Goal: Complete application form: Complete application form

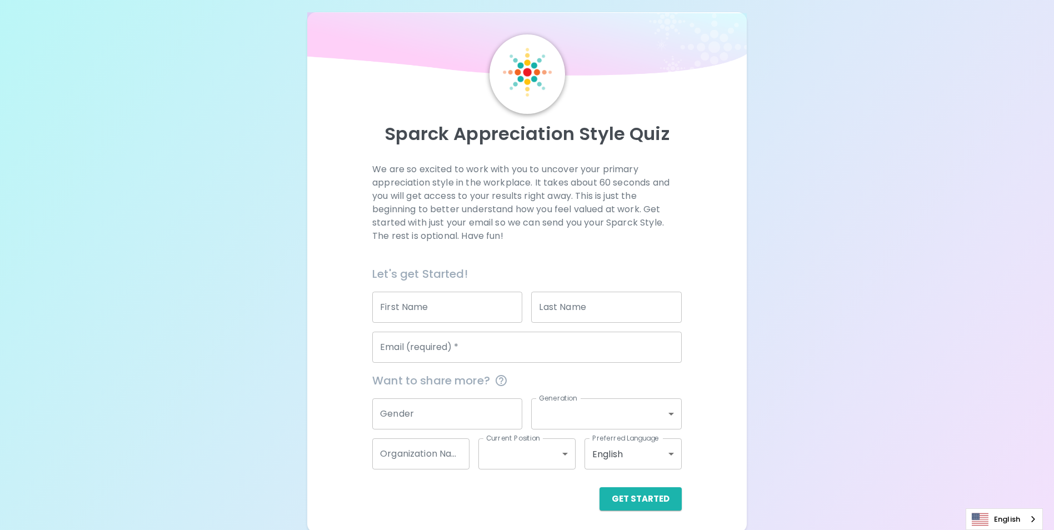
scroll to position [13, 0]
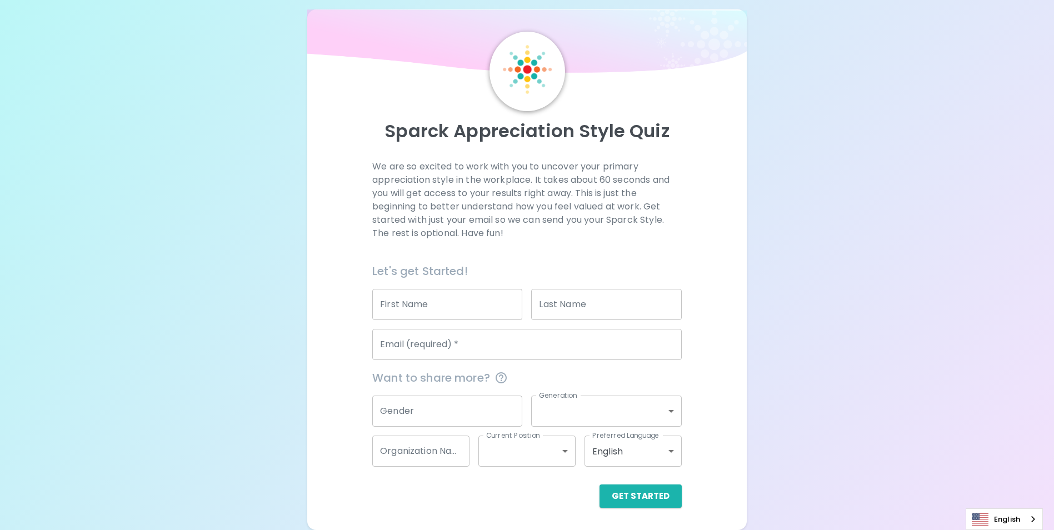
click at [483, 308] on input "First Name" at bounding box center [447, 304] width 150 height 31
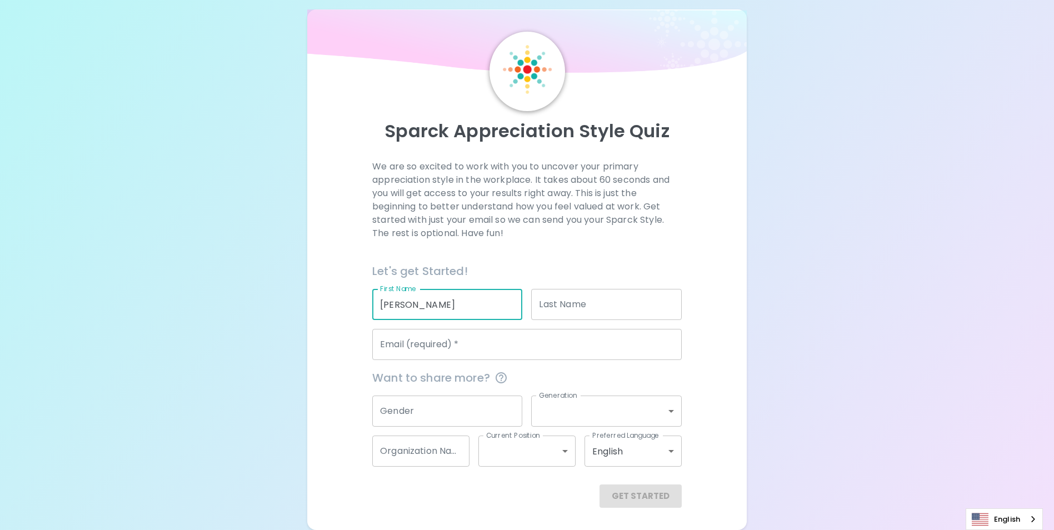
type input "[PERSON_NAME]"
click at [588, 249] on div "We are so excited to work with you to uncover your primary appreciation style i…" at bounding box center [526, 211] width 309 height 102
click at [639, 356] on input "Email (required)   *" at bounding box center [526, 344] width 309 height 31
click at [712, 340] on div "We are so excited to work with you to uncover your primary appreciation style i…" at bounding box center [527, 334] width 412 height 348
click at [451, 350] on input "Email (required)   *" at bounding box center [526, 344] width 309 height 31
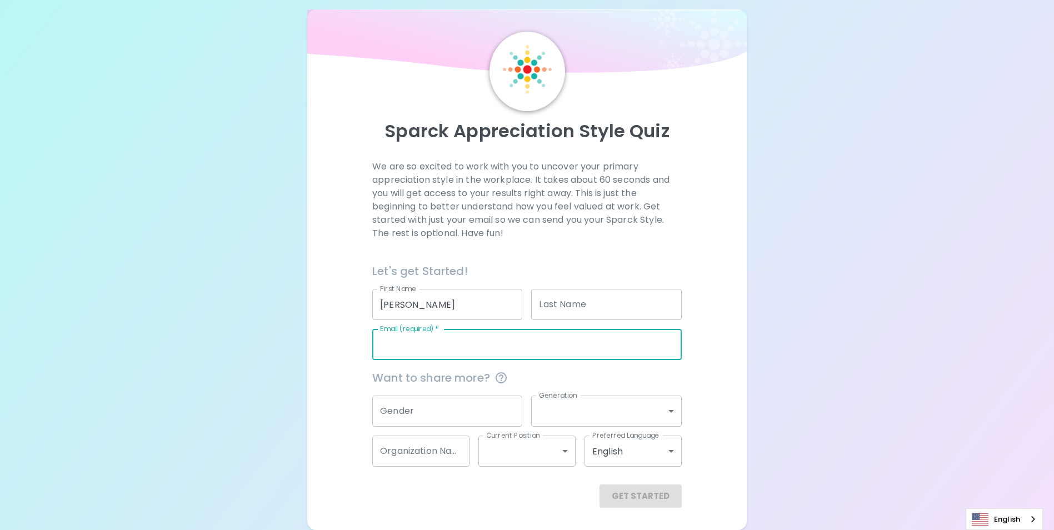
click at [463, 342] on input "Email (required)   *" at bounding box center [526, 344] width 309 height 31
type input "w"
type input "[EMAIL_ADDRESS][DOMAIN_NAME]"
click at [622, 487] on button "Get Started" at bounding box center [640, 495] width 82 height 23
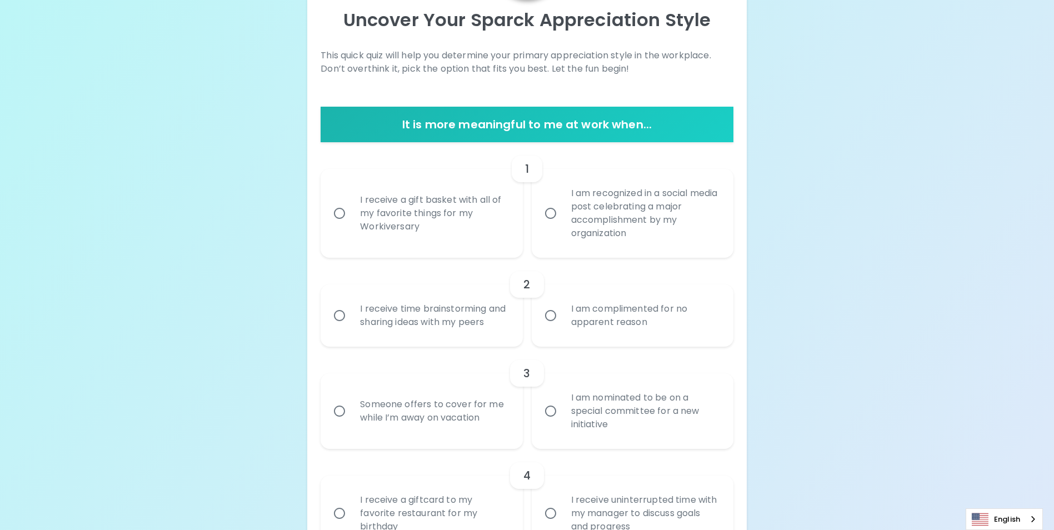
scroll to position [179, 0]
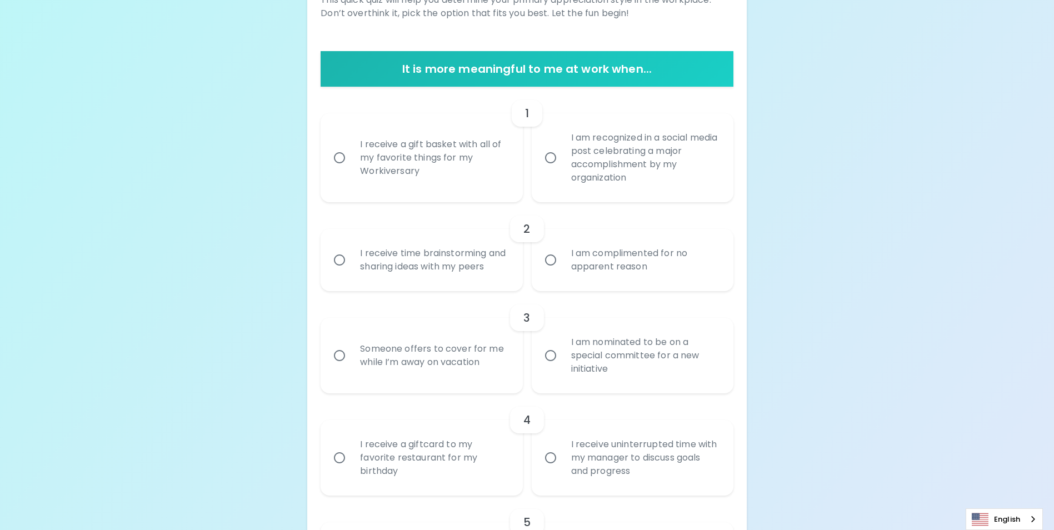
click at [340, 266] on input "I receive time brainstorming and sharing ideas with my peers" at bounding box center [339, 259] width 23 height 23
radio input "true"
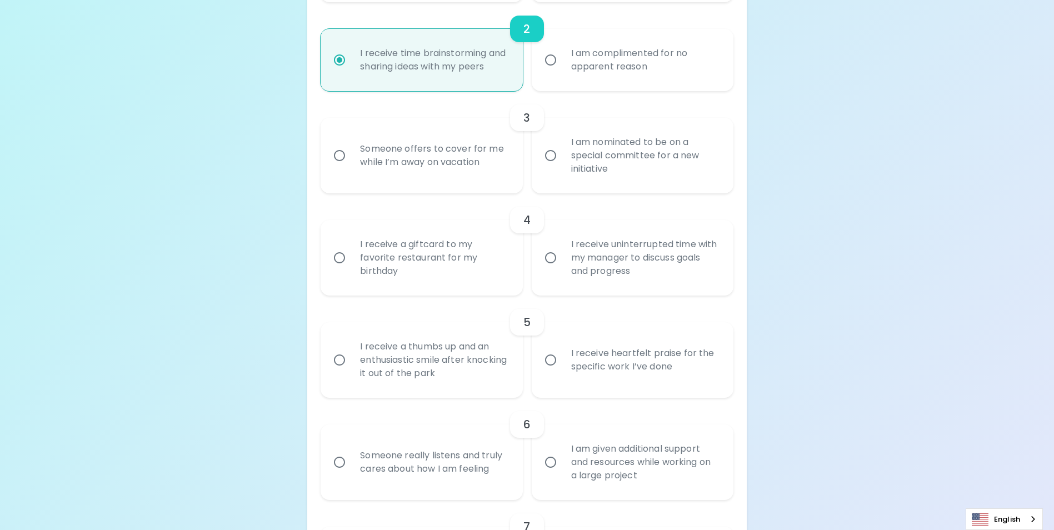
scroll to position [435, 0]
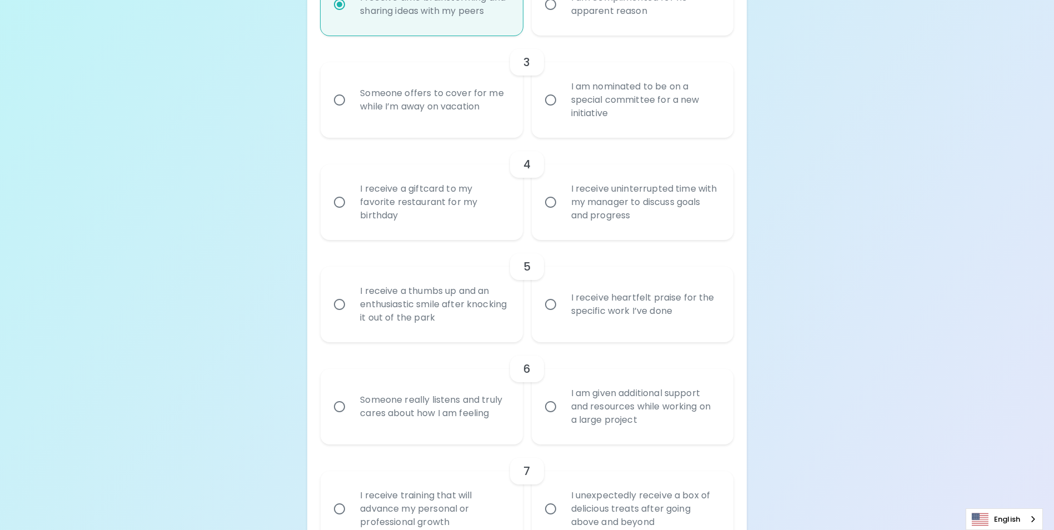
click at [552, 214] on input "I receive uninterrupted time with my manager to discuss goals and progress" at bounding box center [550, 202] width 23 height 23
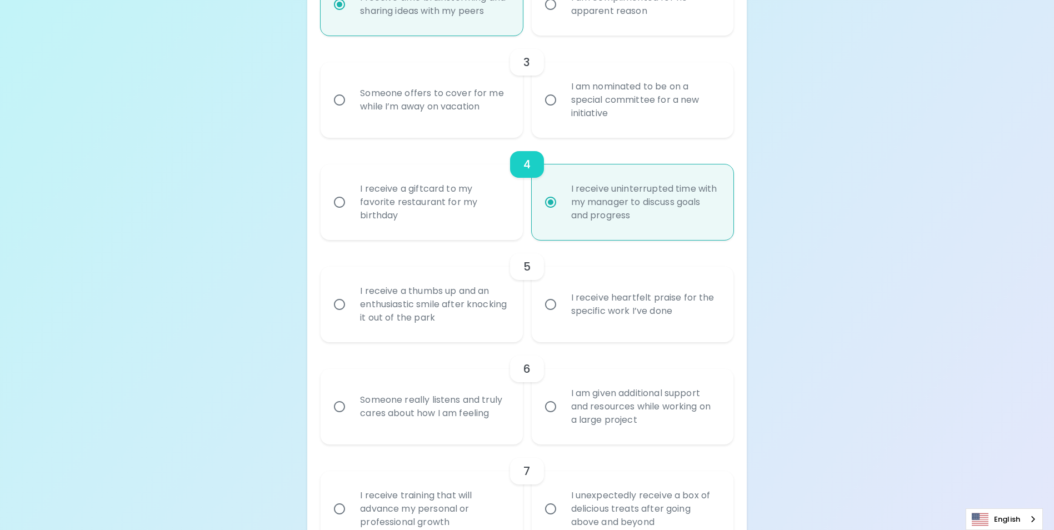
scroll to position [524, 0]
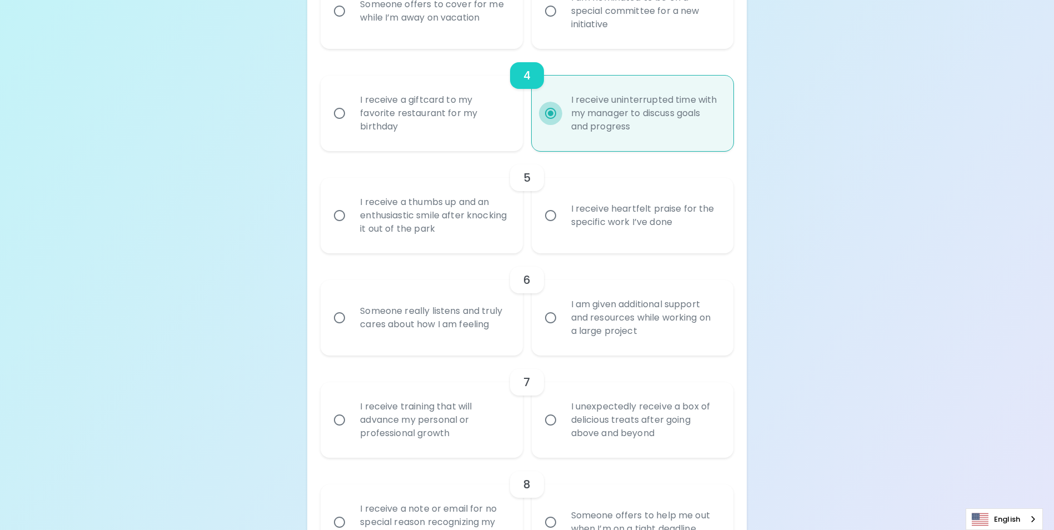
click at [550, 125] on input "I receive uninterrupted time with my manager to discuss goals and progress" at bounding box center [550, 113] width 23 height 23
radio input "true"
click at [552, 227] on input "I receive heartfelt praise for the specific work I’ve done" at bounding box center [550, 215] width 23 height 23
radio input "false"
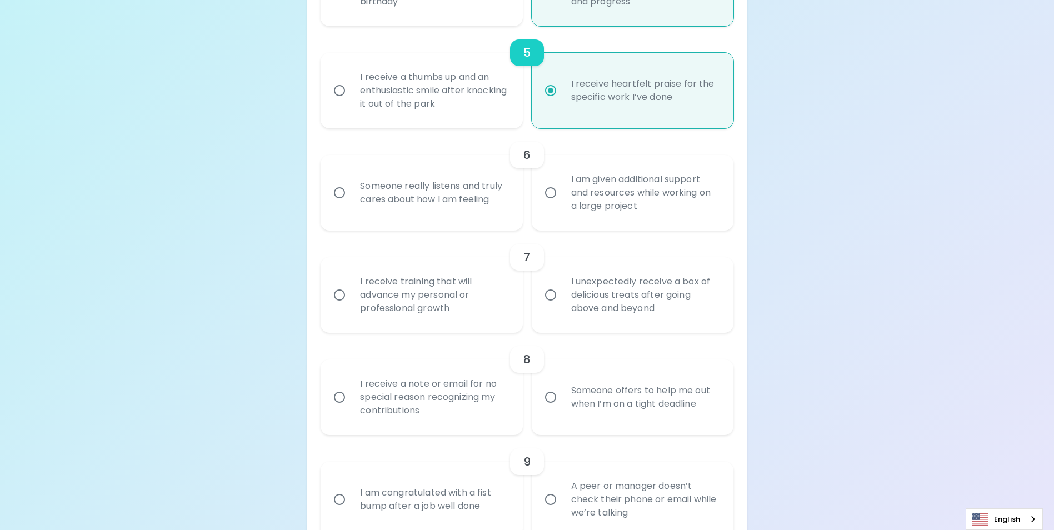
scroll to position [668, 0]
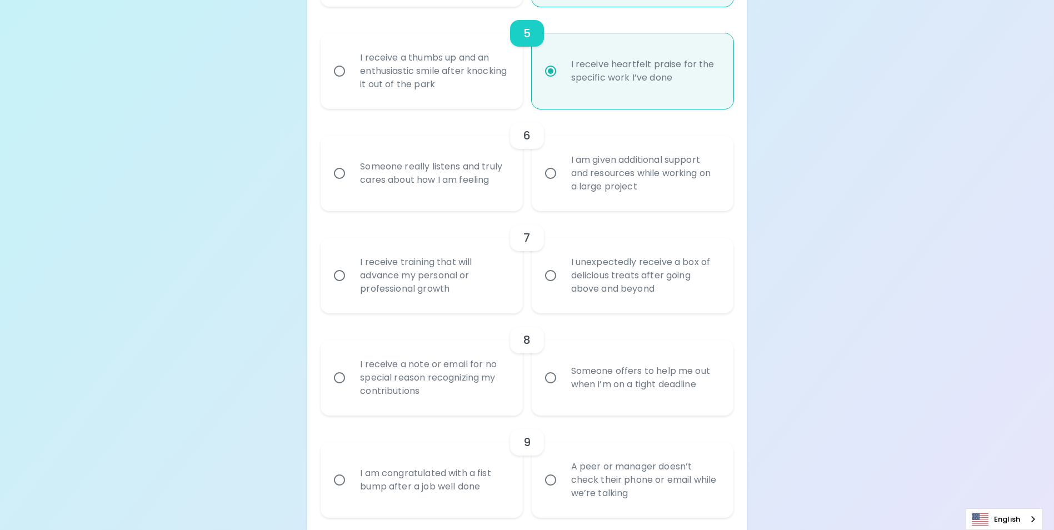
radio input "true"
click at [342, 287] on input "I receive training that will advance my personal or professional growth" at bounding box center [339, 275] width 23 height 23
radio input "false"
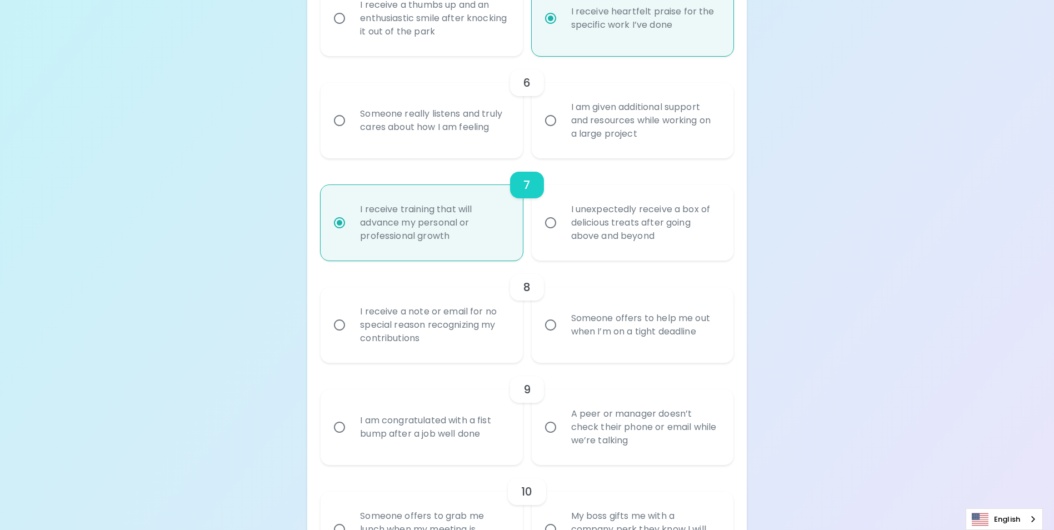
scroll to position [757, 0]
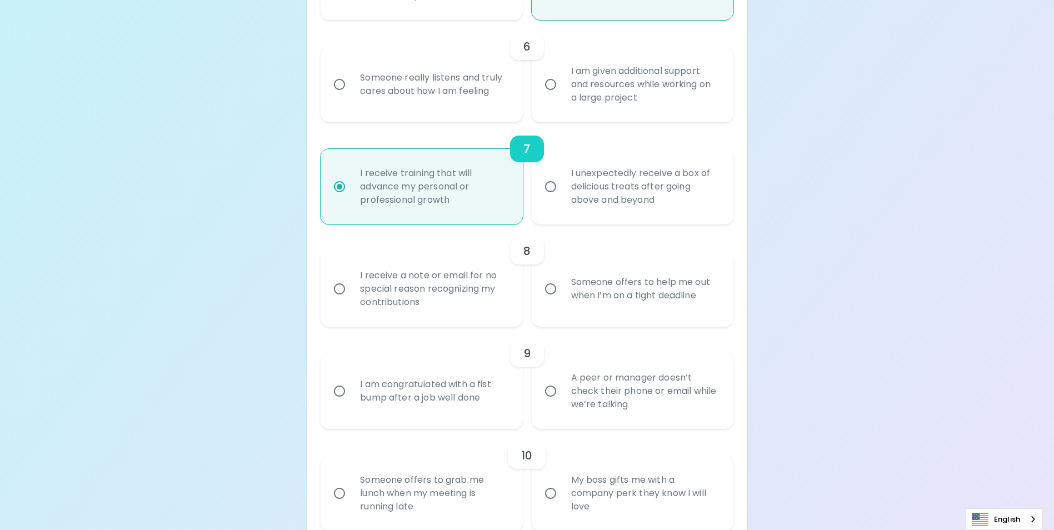
radio input "true"
click at [338, 94] on input "Someone really listens and truly cares about how I am feeling" at bounding box center [339, 84] width 23 height 23
radio input "false"
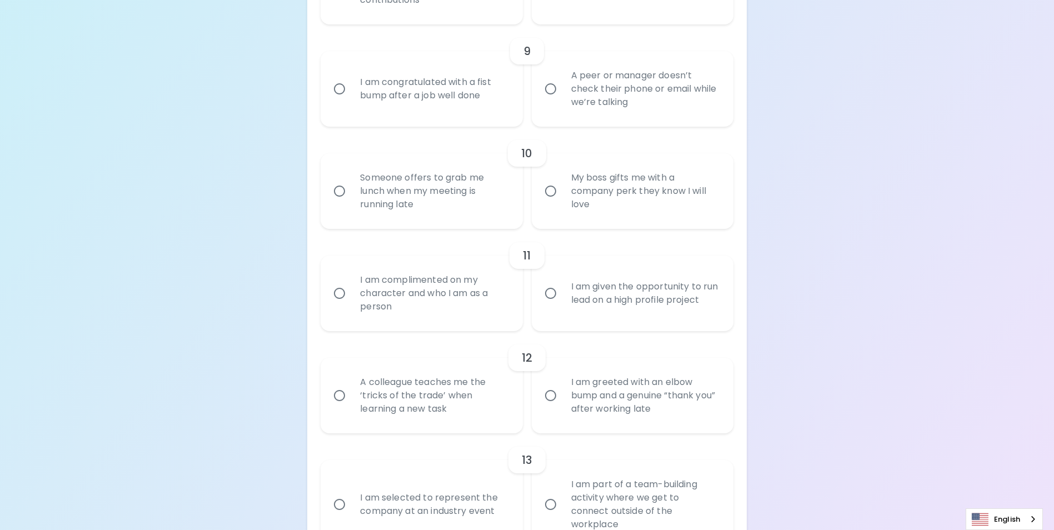
scroll to position [893, 0]
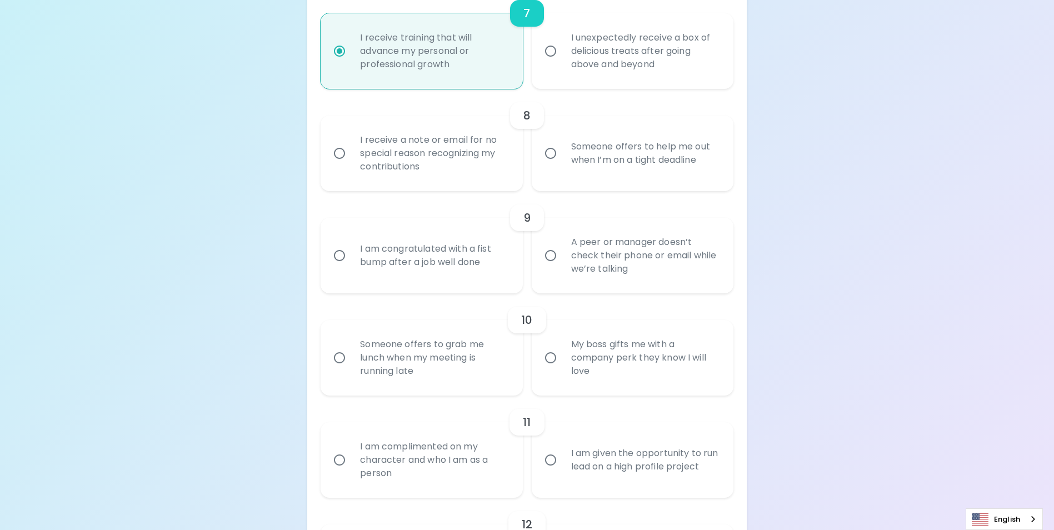
radio input "true"
click at [341, 267] on input "I am congratulated with a fist bump after a job well done" at bounding box center [339, 255] width 23 height 23
radio input "false"
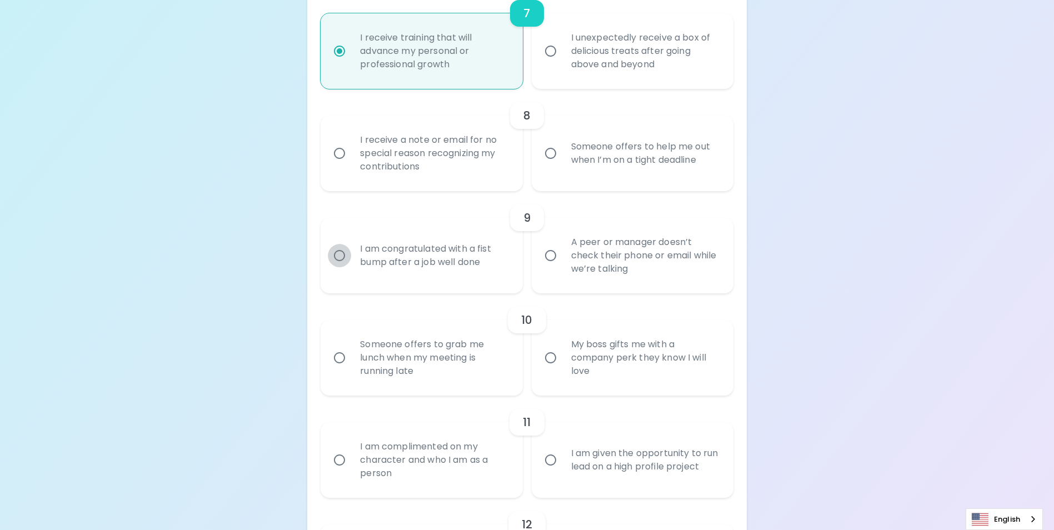
radio input "true"
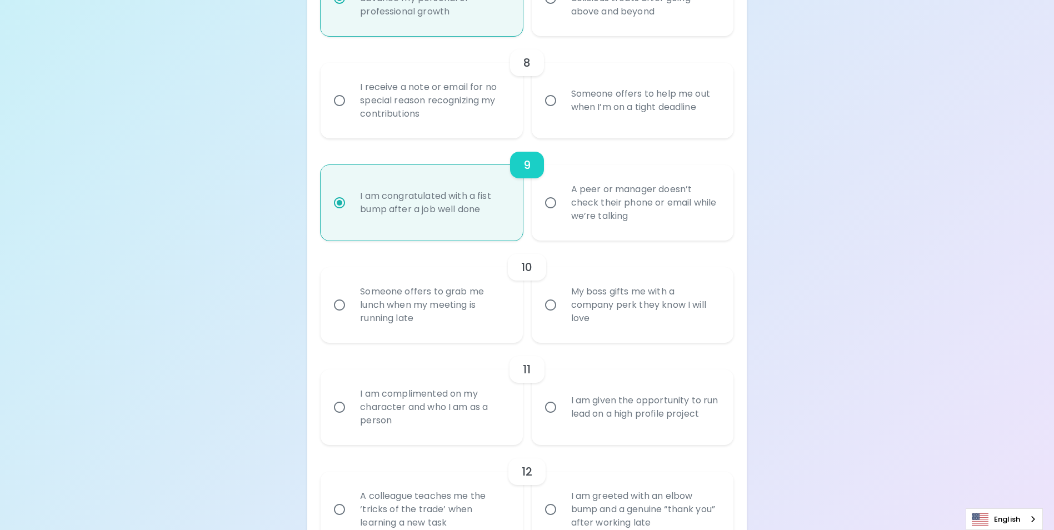
scroll to position [982, 0]
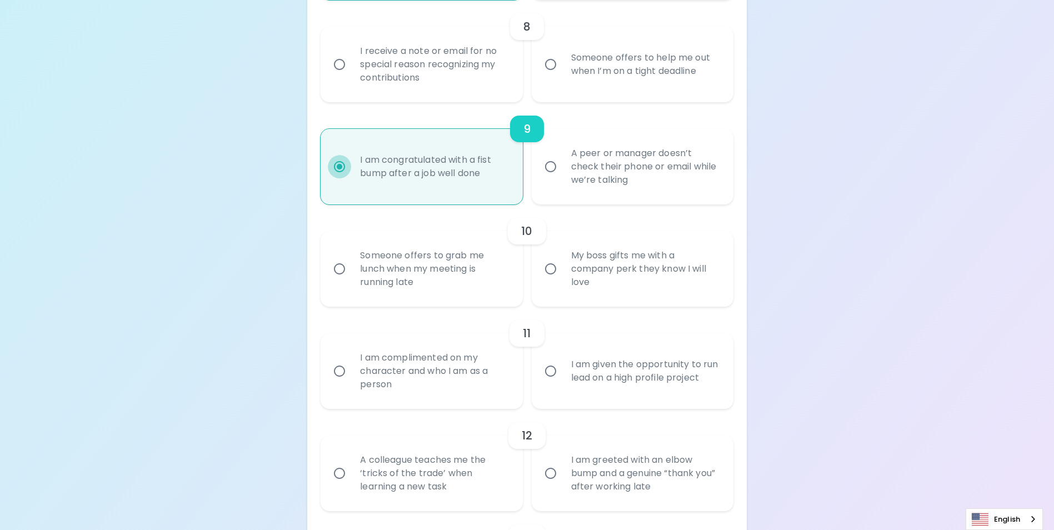
click at [336, 178] on input "I am congratulated with a fist bump after a job well done" at bounding box center [339, 166] width 23 height 23
radio input "true"
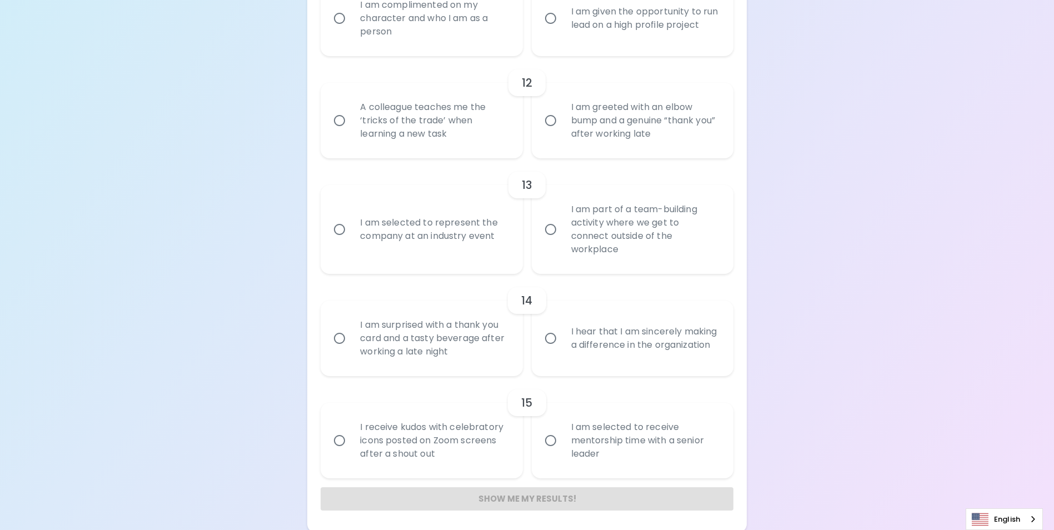
scroll to position [1337, 0]
drag, startPoint x: 343, startPoint y: 336, endPoint x: 671, endPoint y: 382, distance: 331.0
click at [547, 332] on input "I hear that I am sincerely making a difference in the organization" at bounding box center [550, 335] width 23 height 23
radio input "false"
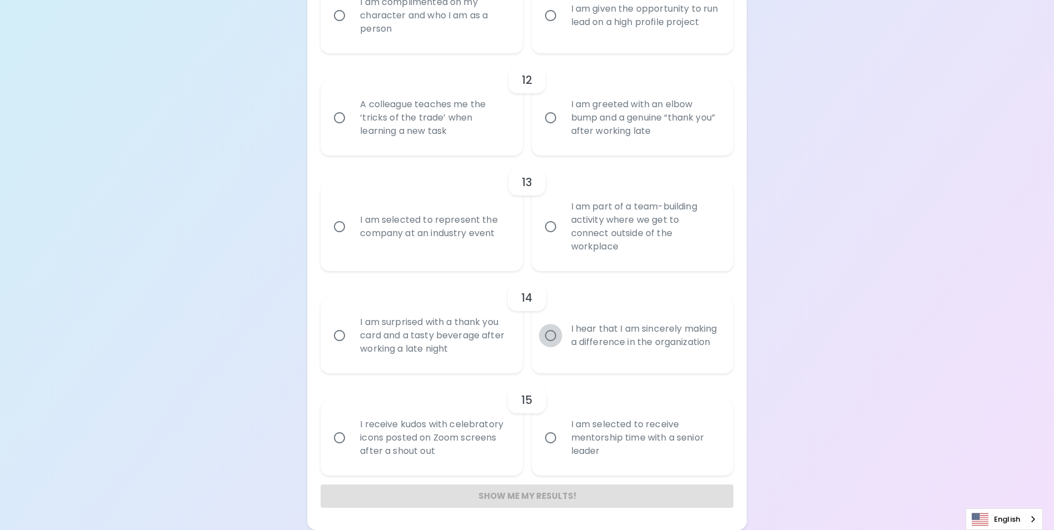
radio input "false"
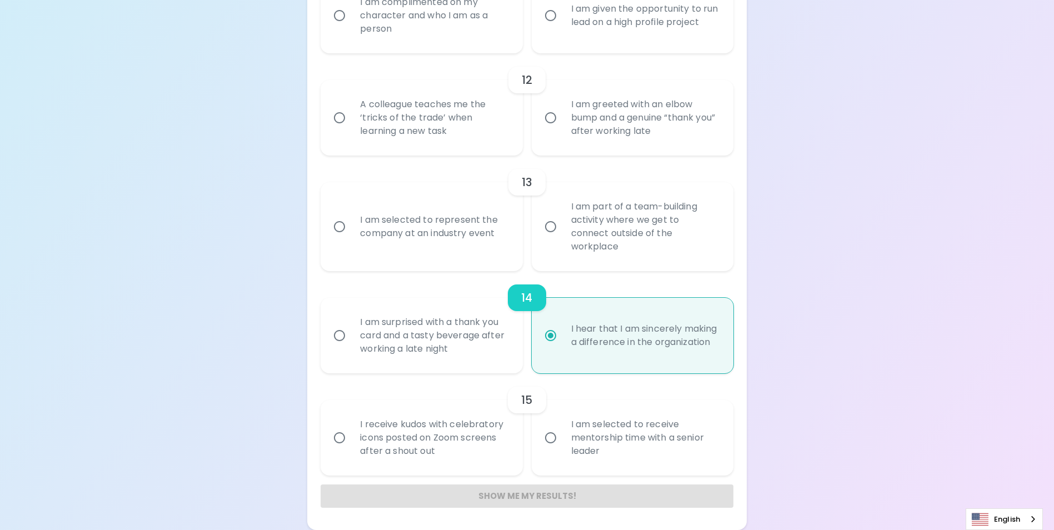
radio input "true"
click at [550, 439] on input "I am selected to receive mentorship time with a senior leader" at bounding box center [550, 437] width 23 height 23
radio input "false"
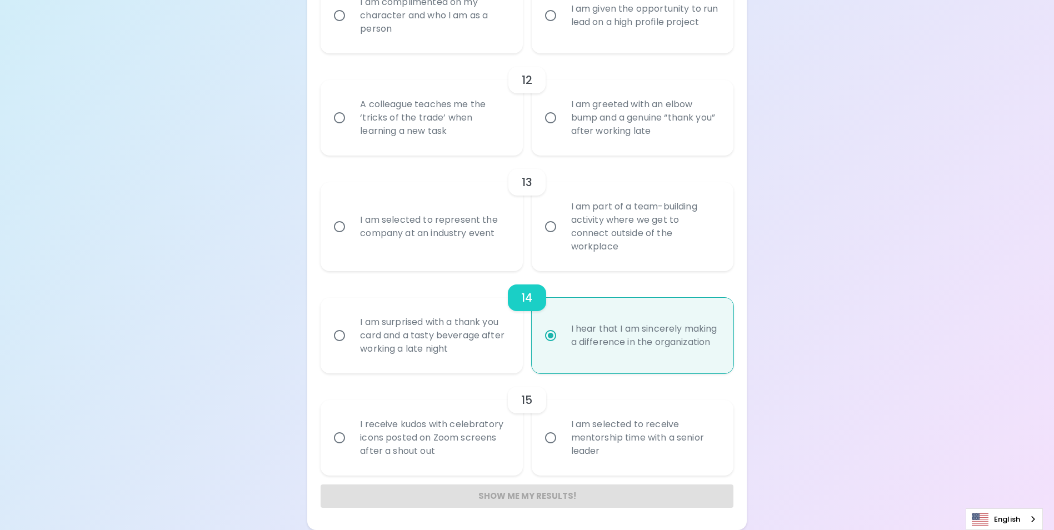
radio input "false"
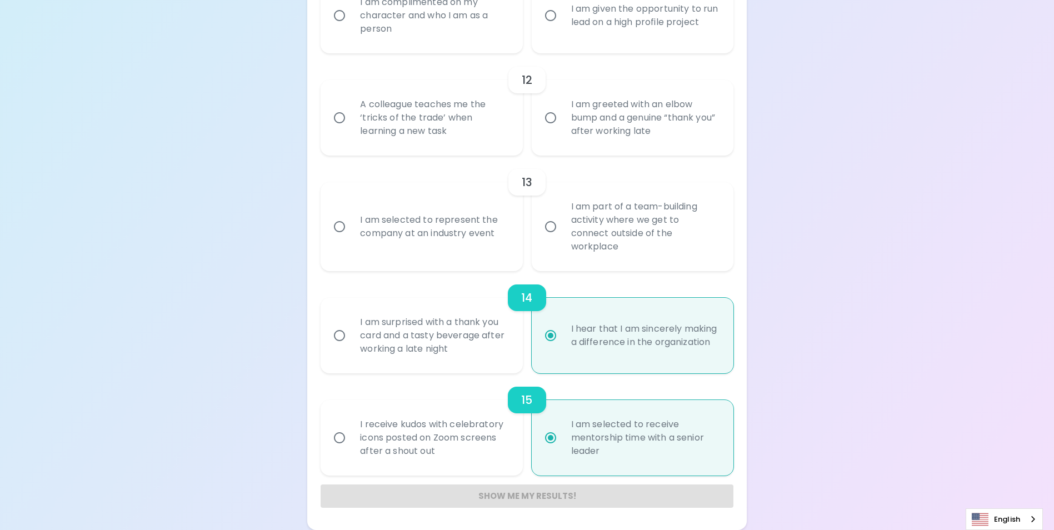
radio input "true"
click at [337, 437] on input "I receive kudos with celebratory icons posted on Zoom screens after a shout out" at bounding box center [339, 437] width 23 height 23
radio input "false"
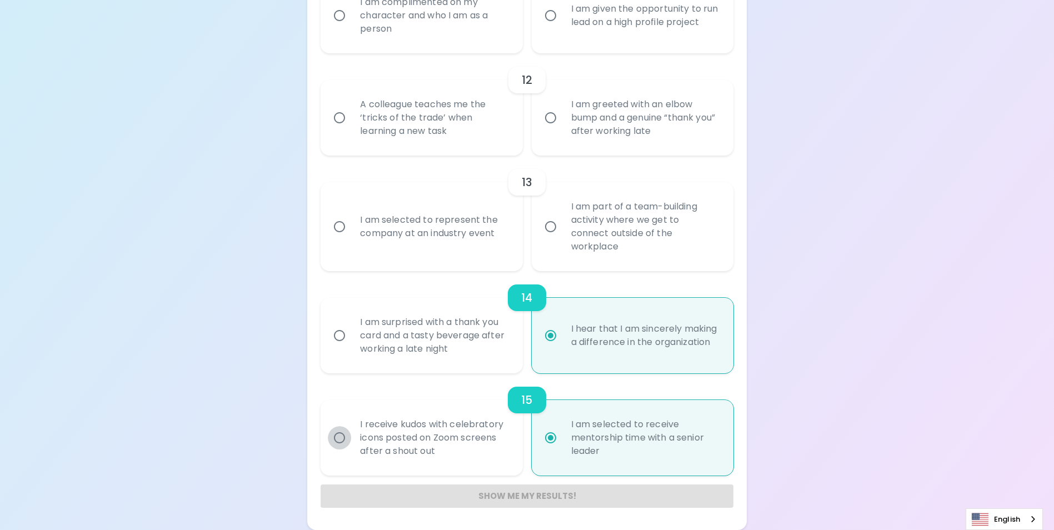
radio input "false"
radio input "true"
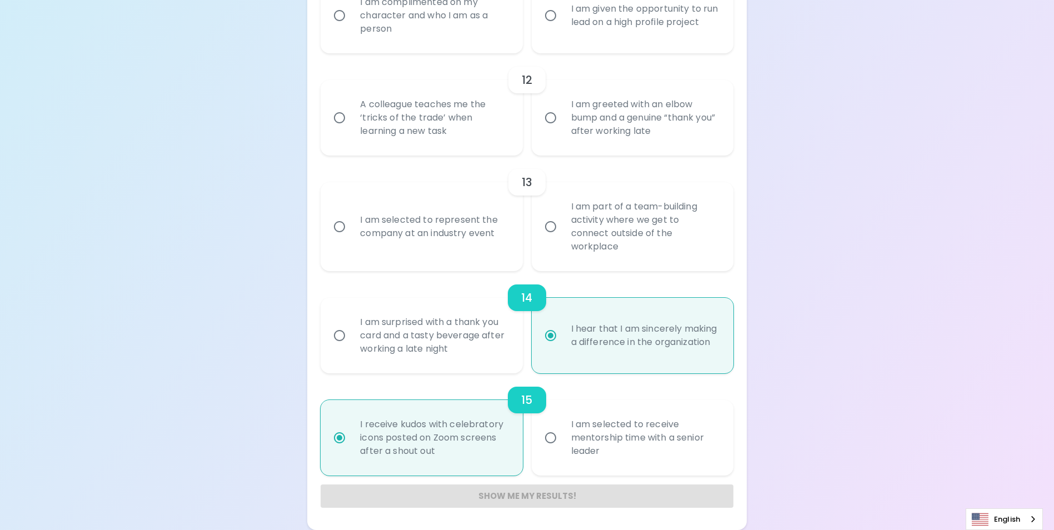
radio input "true"
click at [558, 498] on div "Show me my results!" at bounding box center [527, 495] width 412 height 23
